Goal: Find specific page/section: Find specific page/section

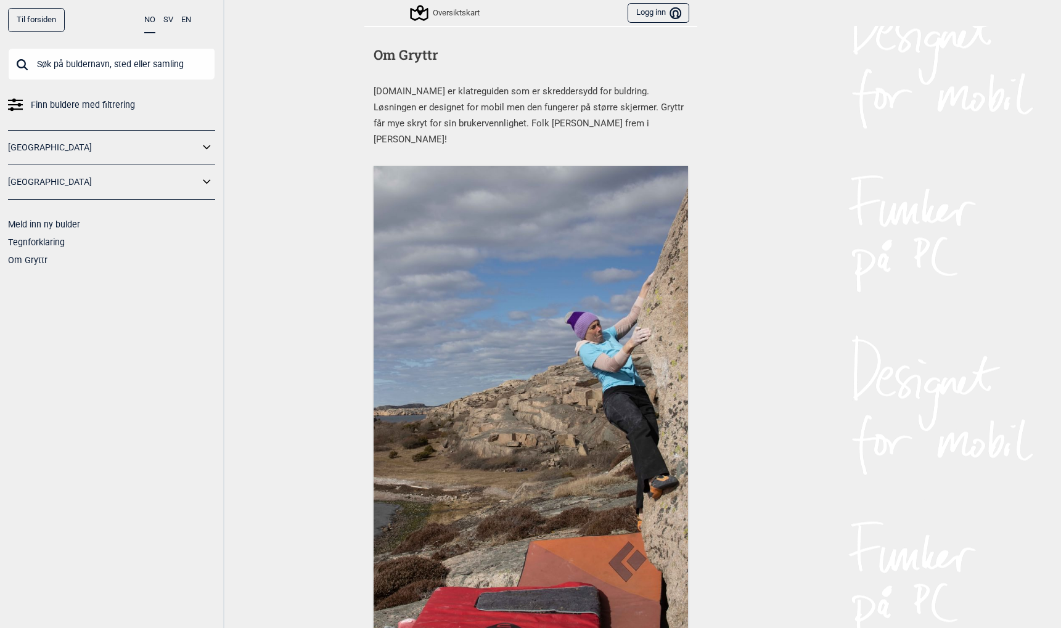
click at [32, 24] on link "Til forsiden" at bounding box center [36, 20] width 57 height 24
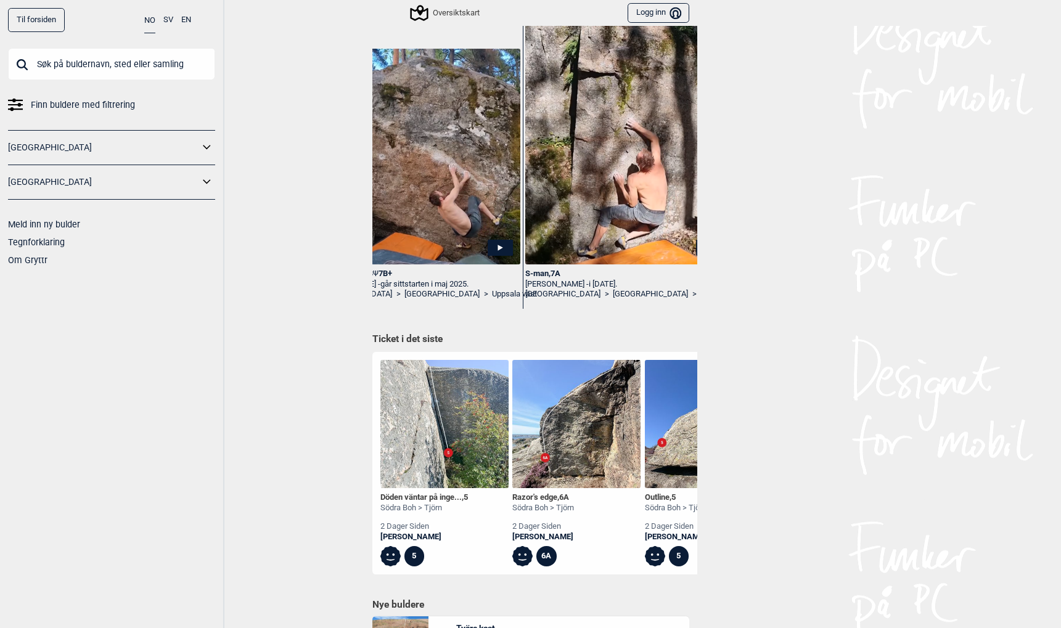
click at [104, 63] on input "text" at bounding box center [111, 64] width 207 height 32
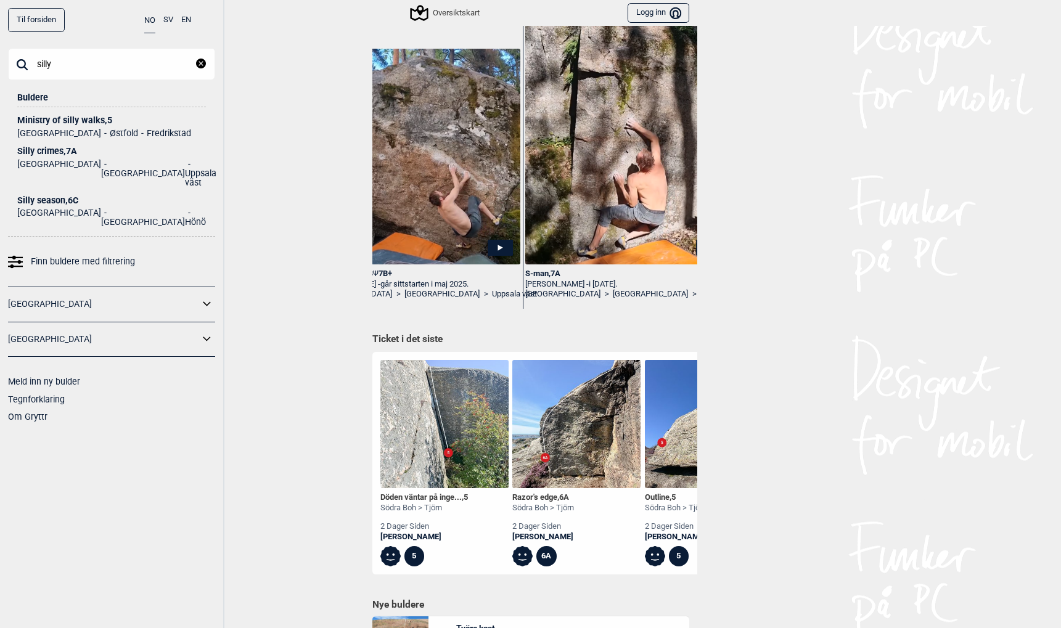
type input "silly"
click at [49, 152] on div "[STREET_ADDRESS]" at bounding box center [111, 151] width 189 height 9
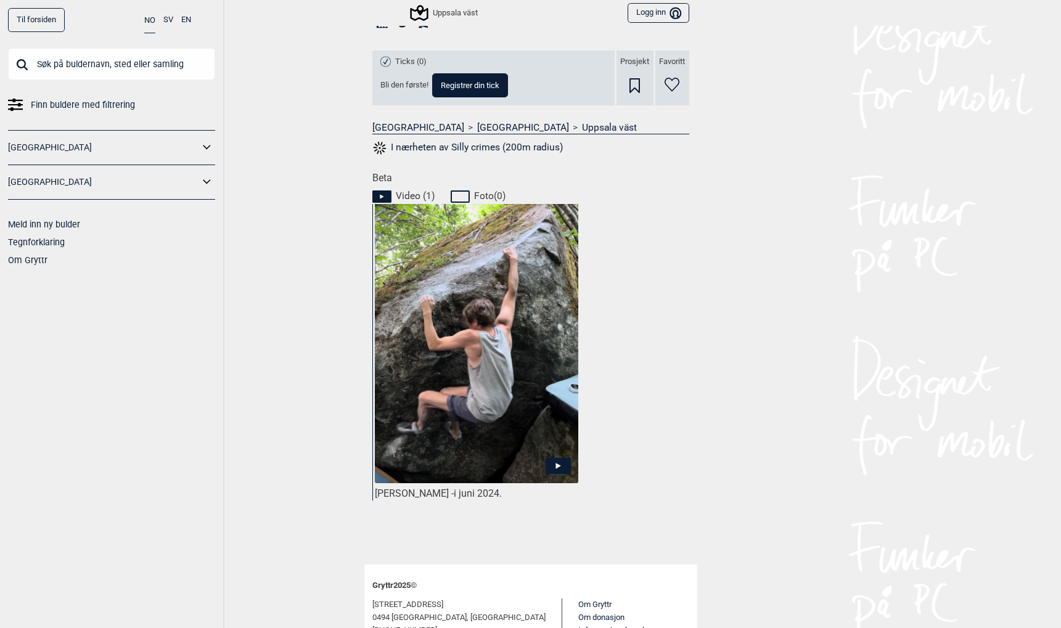
scroll to position [425, 0]
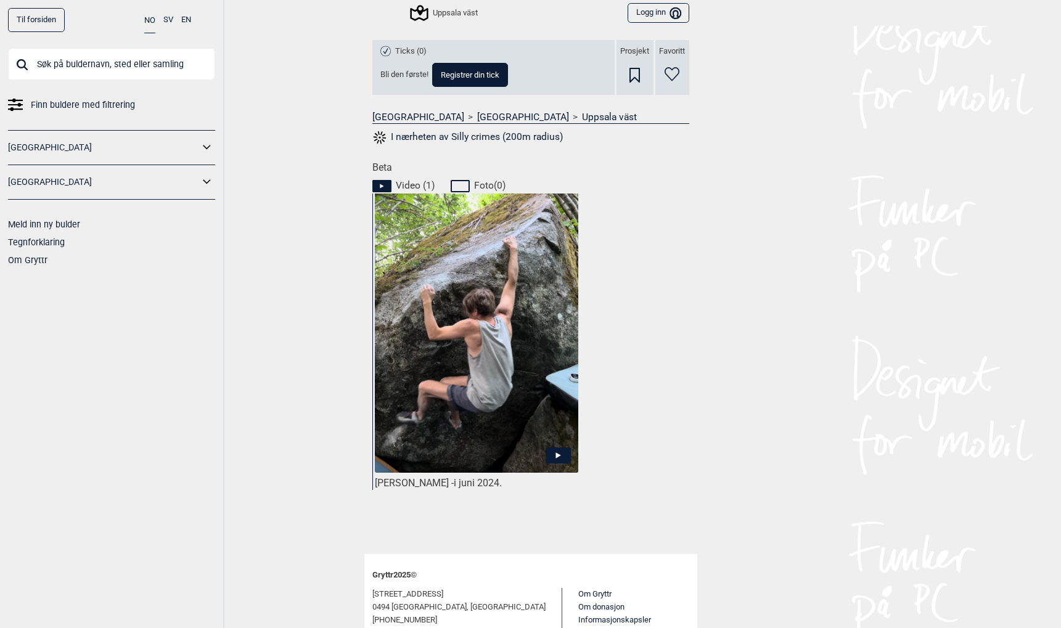
click at [555, 457] on icon at bounding box center [557, 455] width 25 height 16
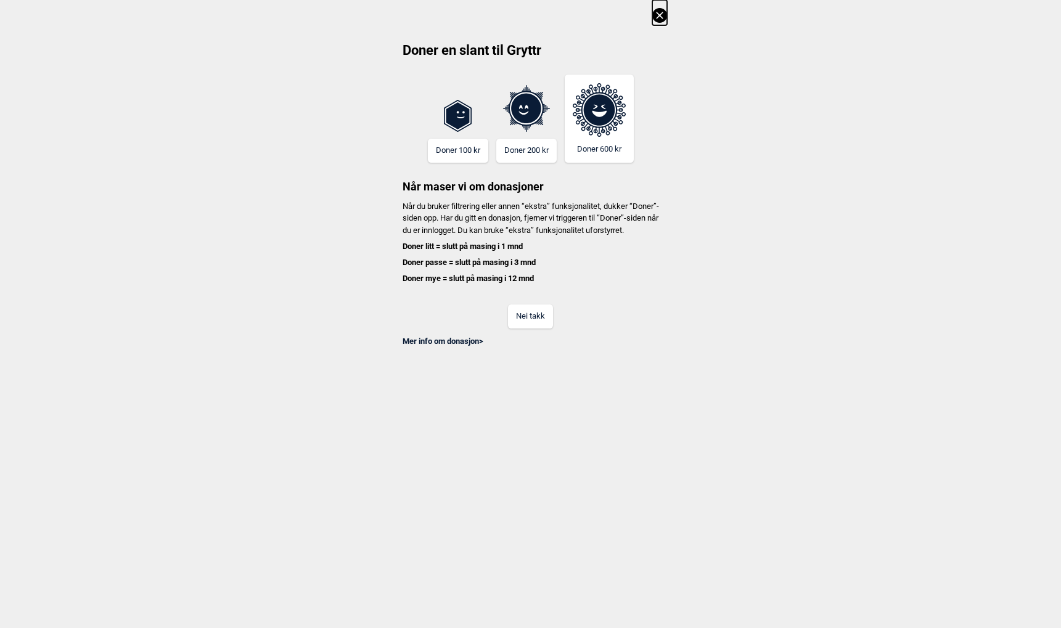
click at [529, 328] on button "Nei takk" at bounding box center [530, 316] width 45 height 24
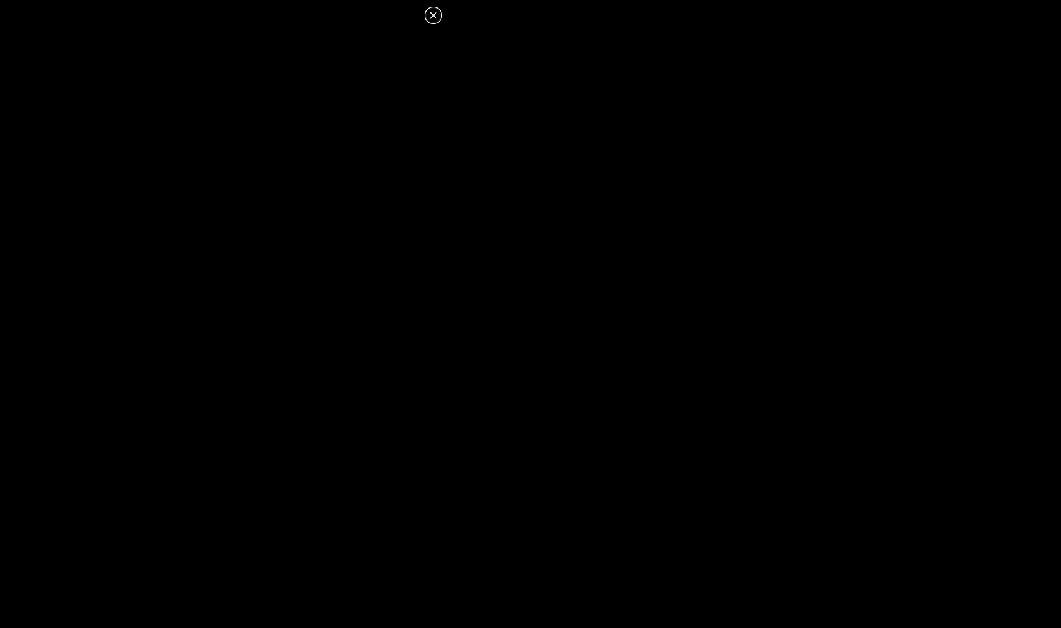
click at [431, 18] on icon at bounding box center [433, 15] width 15 height 15
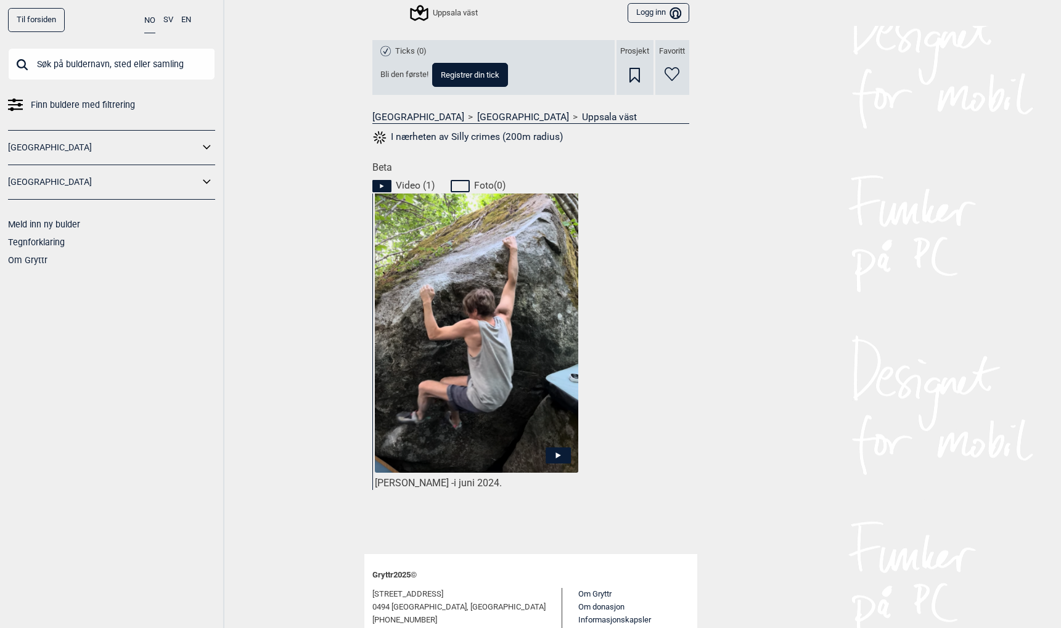
click at [28, 106] on link "Finn buldere med filtrering" at bounding box center [111, 105] width 207 height 18
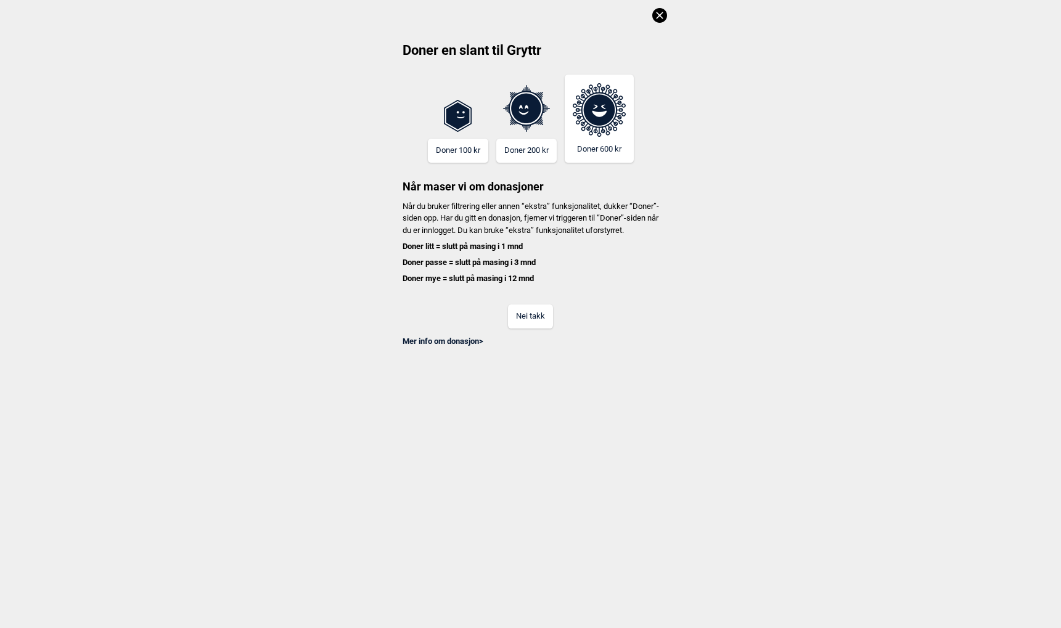
click at [658, 17] on icon at bounding box center [659, 15] width 7 height 7
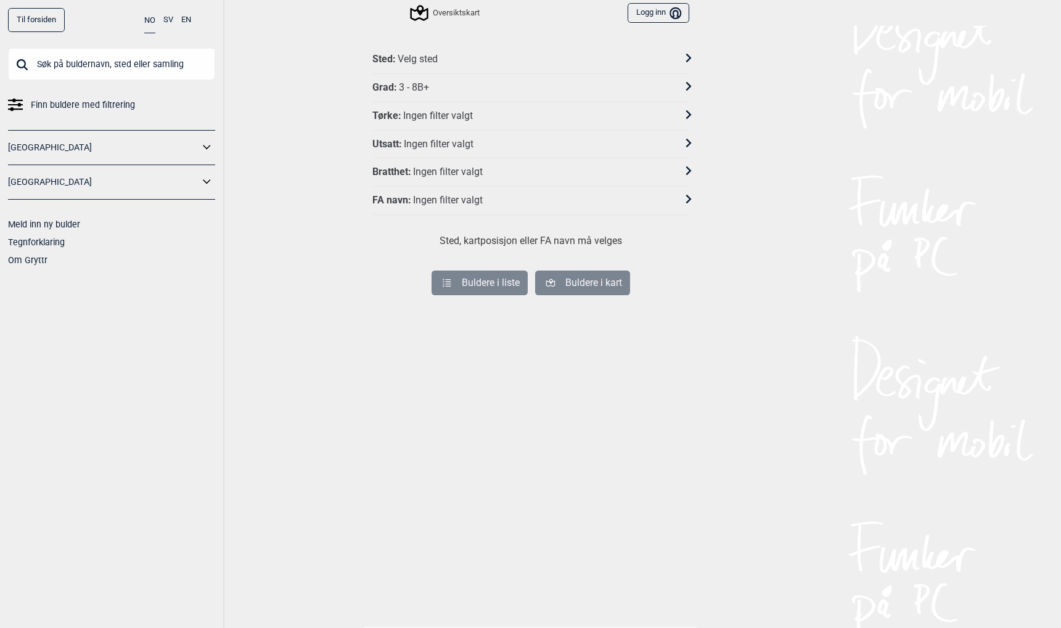
click at [44, 16] on link "Til forsiden" at bounding box center [36, 20] width 57 height 24
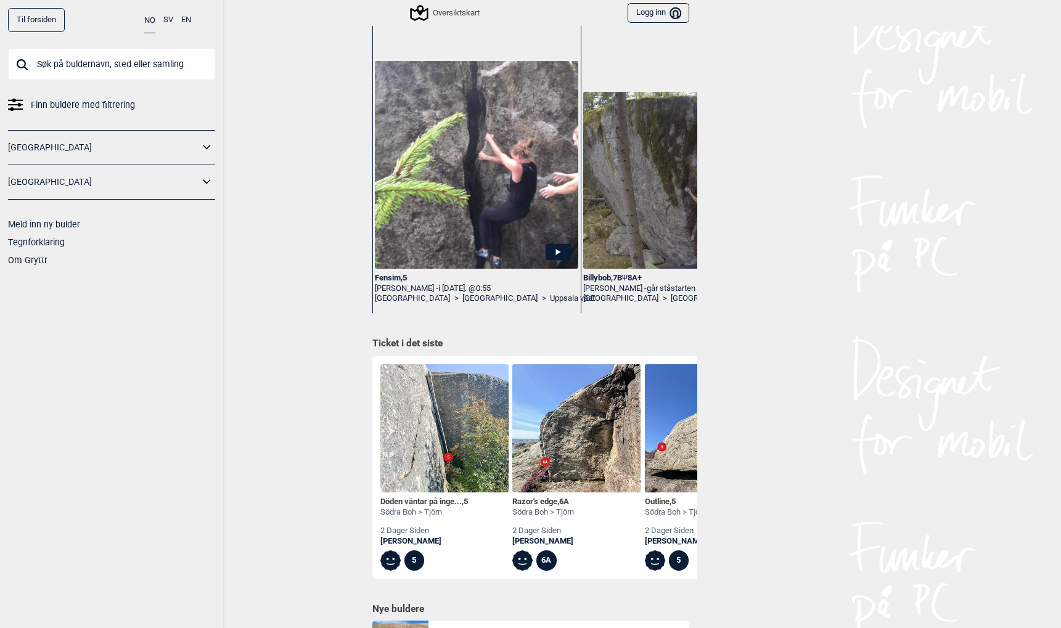
scroll to position [201, 0]
